Goal: Task Accomplishment & Management: Manage account settings

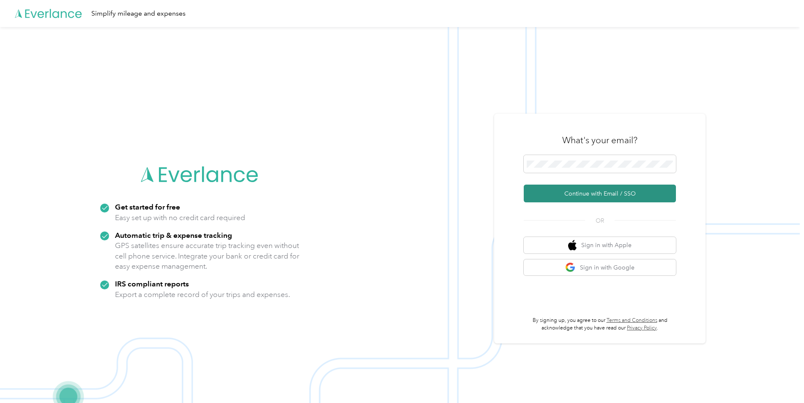
click at [573, 196] on button "Continue with Email / SSO" at bounding box center [600, 194] width 152 height 18
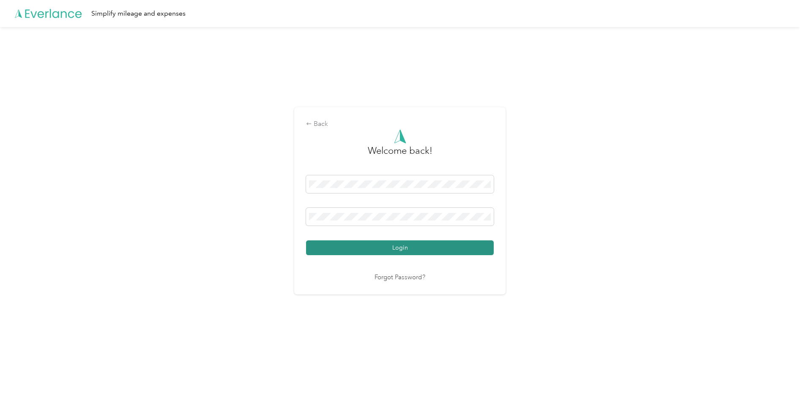
click at [418, 252] on button "Login" at bounding box center [400, 248] width 188 height 15
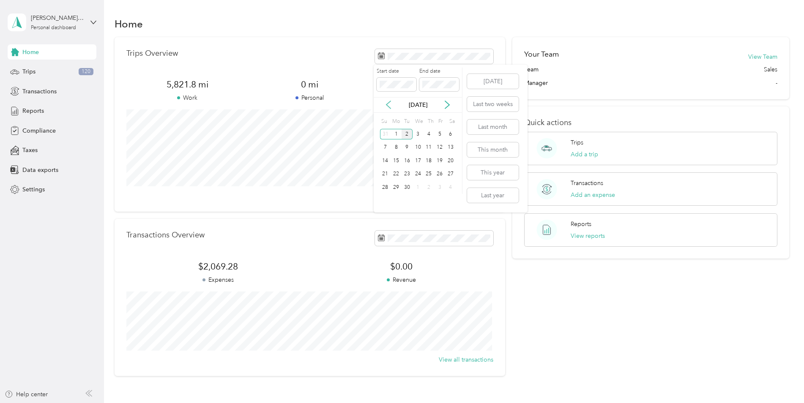
click at [387, 108] on icon at bounding box center [388, 105] width 8 height 8
click at [437, 132] on div "1" at bounding box center [439, 134] width 11 height 11
click at [385, 199] on div "31" at bounding box center [385, 201] width 11 height 11
click at [468, 195] on button "View all trips" at bounding box center [476, 195] width 35 height 9
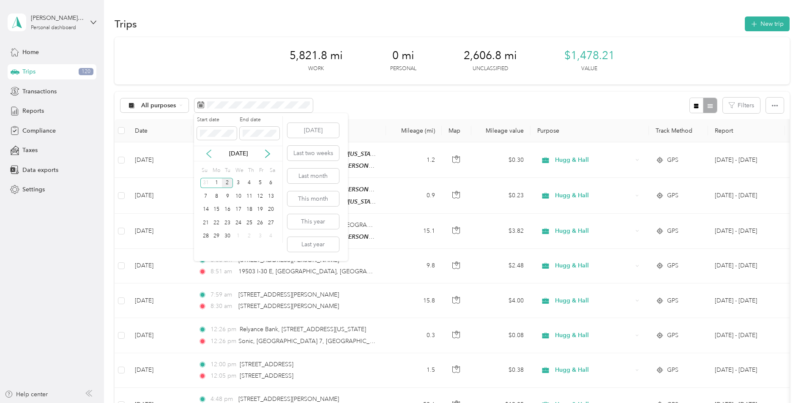
click at [209, 156] on icon at bounding box center [209, 154] width 4 height 8
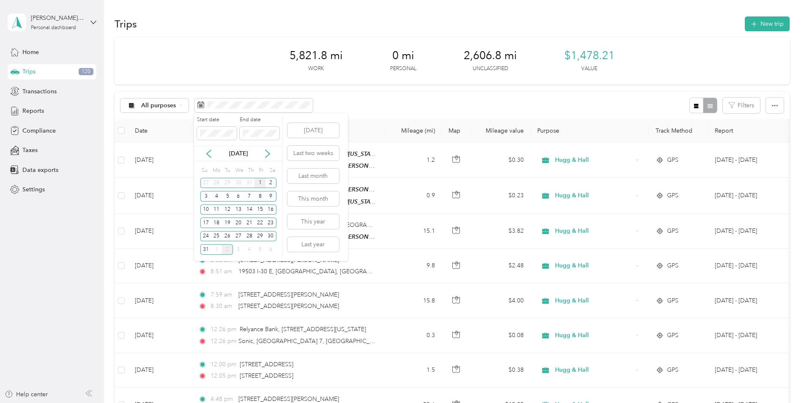
click at [260, 184] on div "1" at bounding box center [260, 183] width 11 height 11
click at [205, 249] on div "31" at bounding box center [205, 249] width 11 height 11
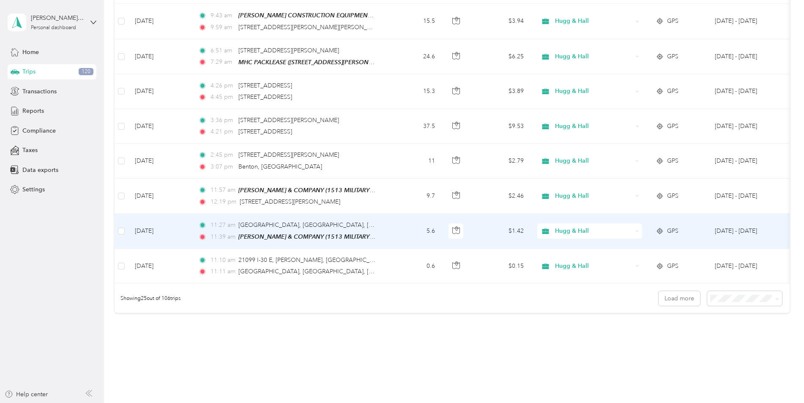
scroll to position [719, 0]
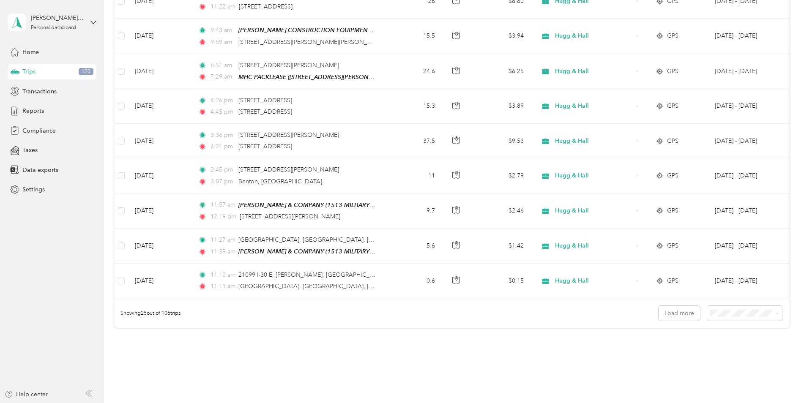
click at [732, 357] on span "100 per load" at bounding box center [728, 359] width 35 height 7
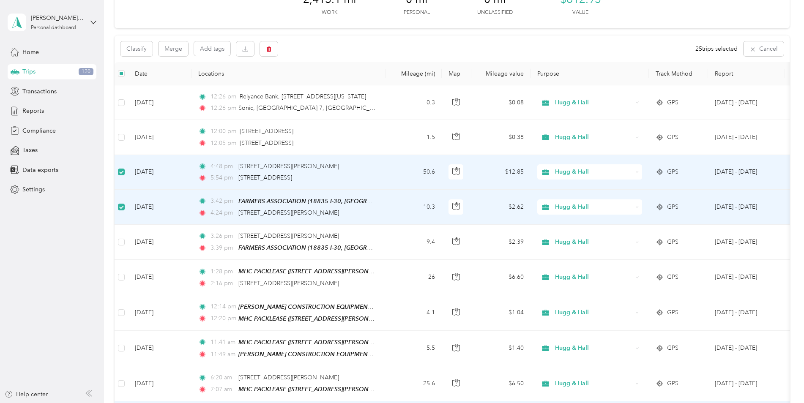
scroll to position [42, 0]
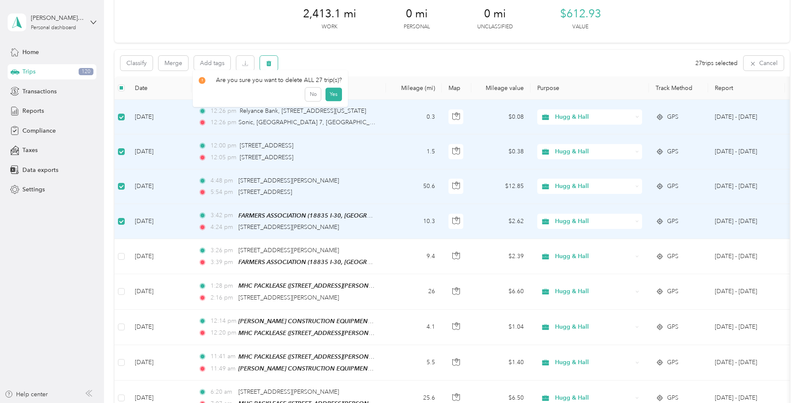
click at [268, 60] on span "button" at bounding box center [269, 63] width 6 height 7
click at [330, 99] on button "Yes" at bounding box center [333, 99] width 16 height 14
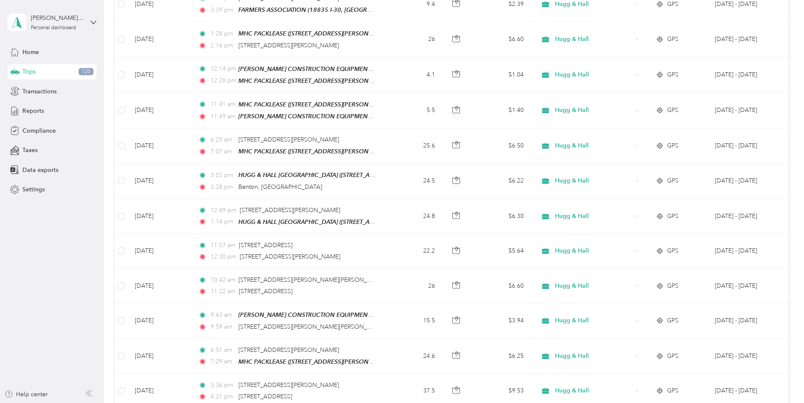
scroll to position [0, 0]
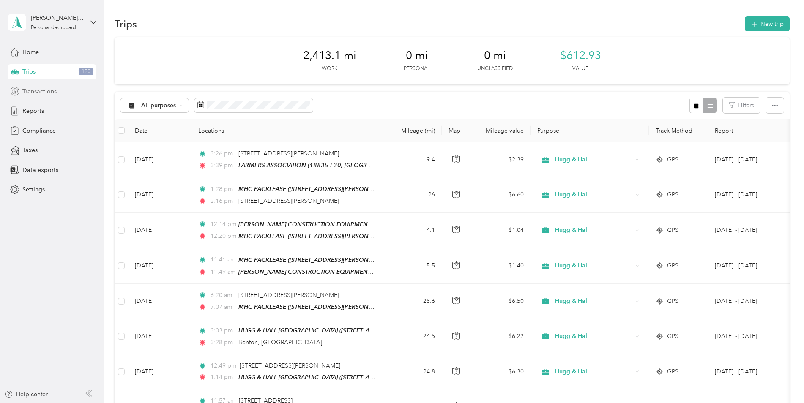
click at [45, 90] on span "Transactions" at bounding box center [39, 91] width 34 height 9
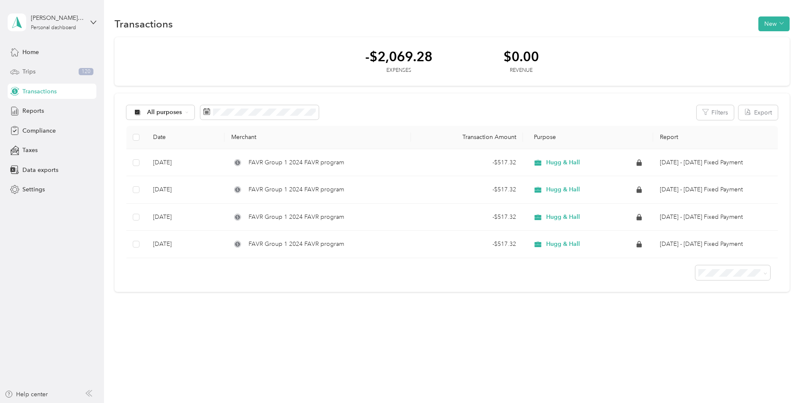
click at [30, 72] on span "Trips" at bounding box center [28, 71] width 13 height 9
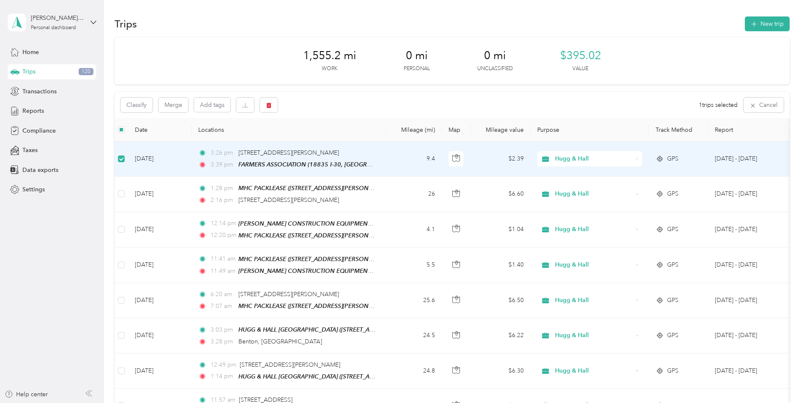
click at [550, 156] on icon at bounding box center [545, 159] width 11 height 7
click at [569, 189] on span "Personal" at bounding box center [597, 188] width 78 height 9
click at [273, 107] on button "button" at bounding box center [269, 105] width 18 height 15
click at [325, 138] on button "Yes" at bounding box center [331, 141] width 16 height 14
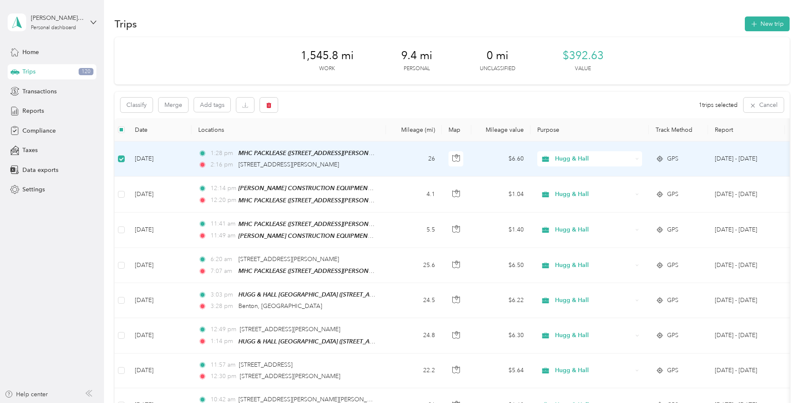
click at [343, 111] on div "Classify Merge Add tags 1 trips selected Cancel" at bounding box center [452, 105] width 675 height 27
click at [46, 72] on div "Trips 120" at bounding box center [52, 71] width 89 height 15
click at [44, 97] on div "Transactions" at bounding box center [52, 91] width 89 height 15
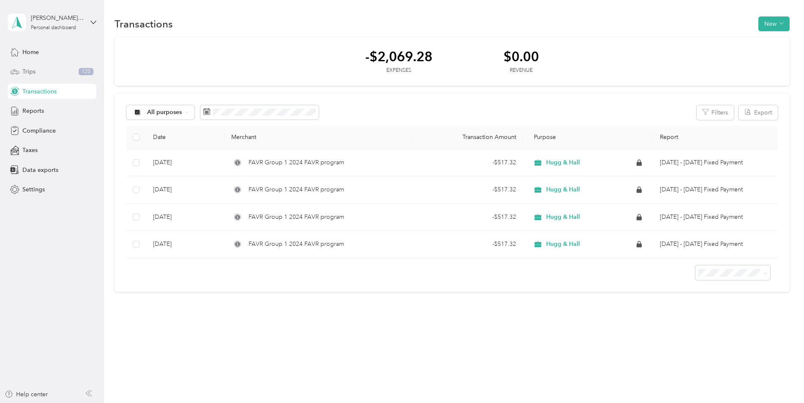
click at [66, 79] on div "Trips 120" at bounding box center [52, 71] width 89 height 15
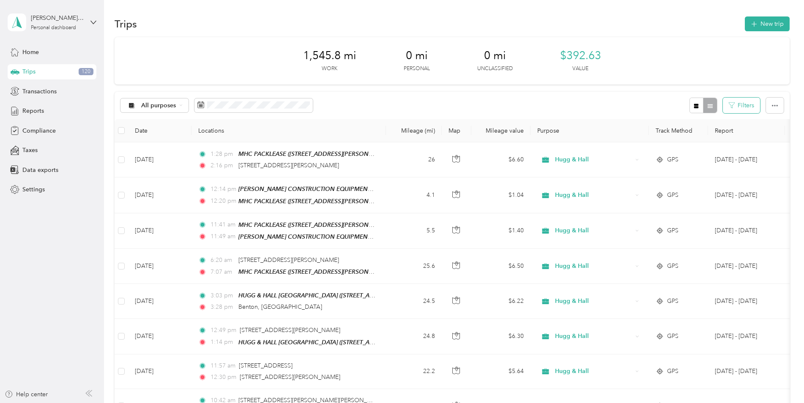
click at [755, 104] on button "Filters" at bounding box center [741, 106] width 37 height 16
click at [757, 70] on div "1,545.8 mi Work 0 mi Personal 0 mi Unclassified $392.63 Value" at bounding box center [452, 60] width 675 height 47
click at [773, 106] on icon "button" at bounding box center [775, 106] width 6 height 2
click at [769, 126] on li "Select all" at bounding box center [763, 121] width 35 height 15
click at [194, 24] on div "Trips New trip" at bounding box center [452, 24] width 675 height 18
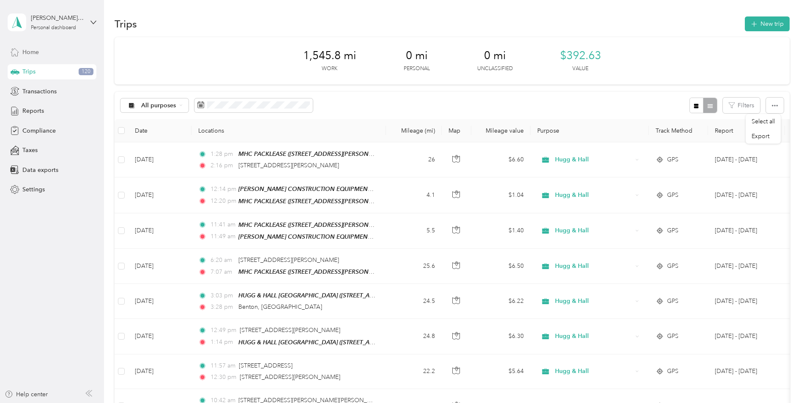
click at [32, 54] on span "Home" at bounding box center [30, 52] width 16 height 9
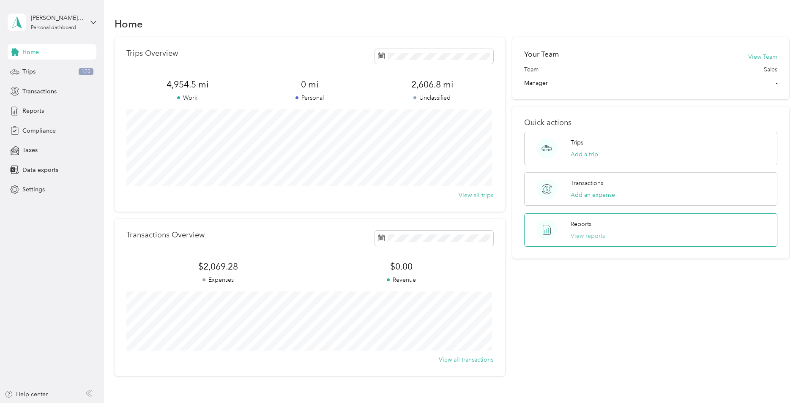
click at [575, 235] on button "View reports" at bounding box center [588, 236] width 34 height 9
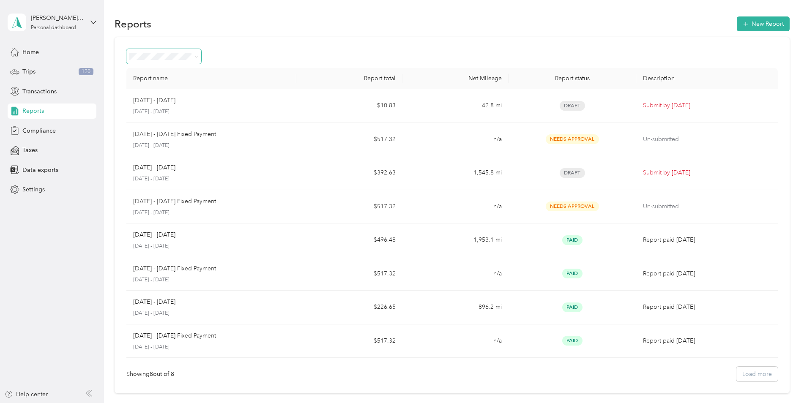
click at [196, 59] on span at bounding box center [196, 56] width 4 height 7
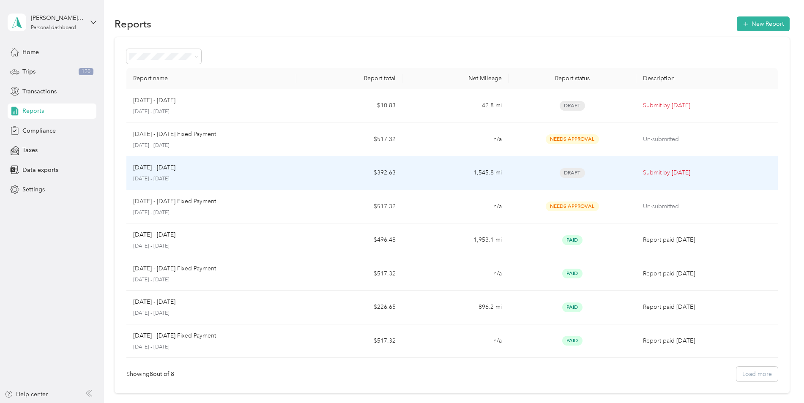
click at [240, 178] on p "[DATE] - [DATE]" at bounding box center [211, 179] width 156 height 8
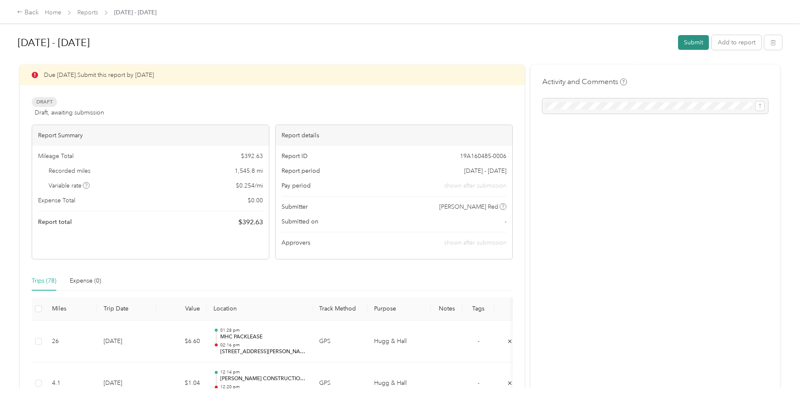
click at [690, 40] on button "Submit" at bounding box center [693, 42] width 31 height 15
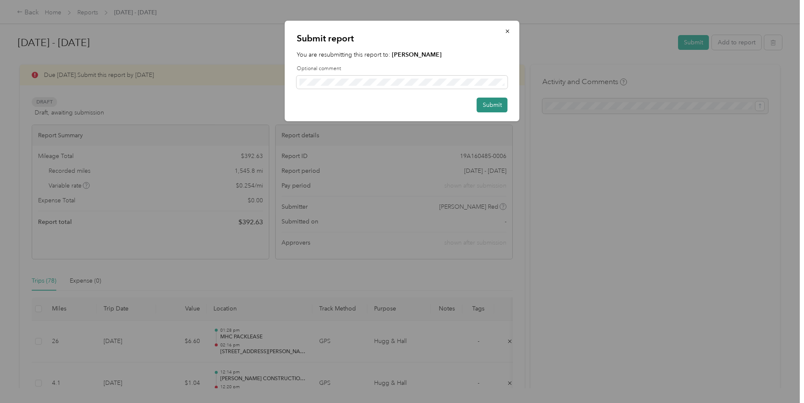
click at [493, 106] on button "Submit" at bounding box center [492, 105] width 31 height 15
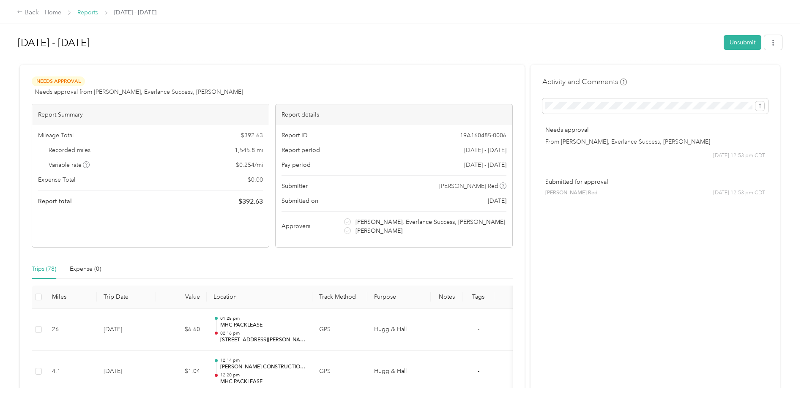
click at [91, 9] on link "Reports" at bounding box center [87, 12] width 21 height 7
